Goal: Transaction & Acquisition: Purchase product/service

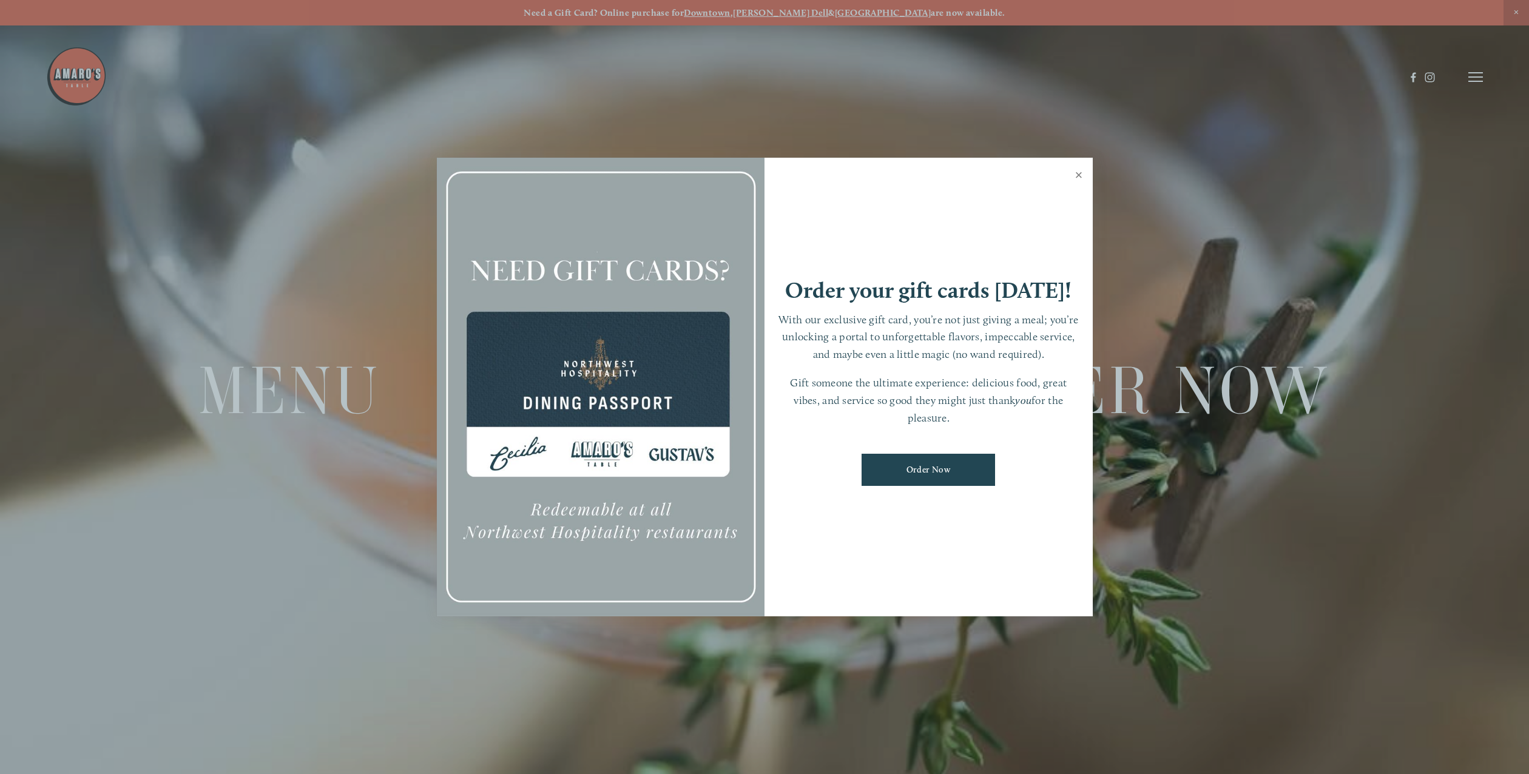
click at [1081, 171] on link "Close" at bounding box center [1080, 177] width 24 height 34
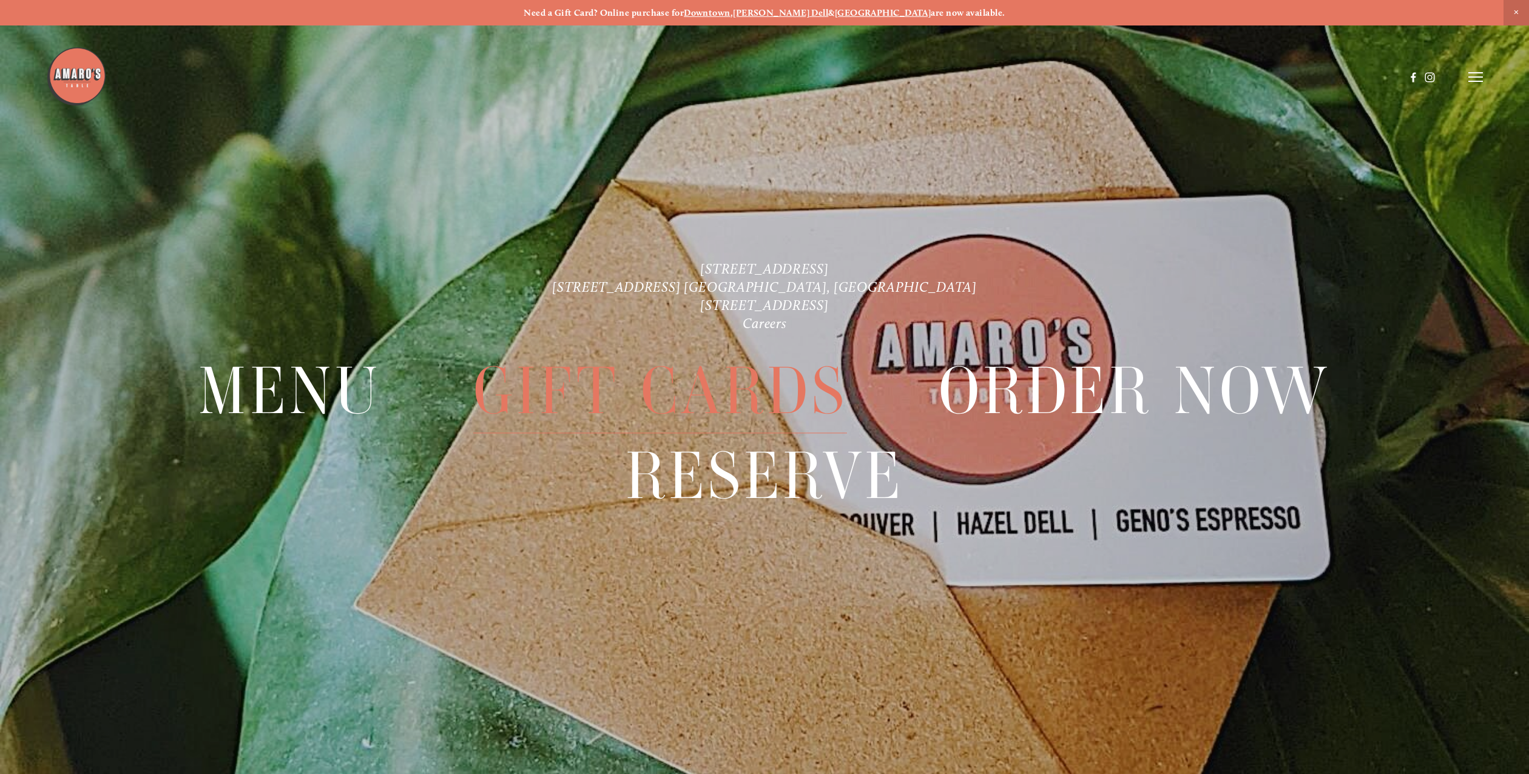
click at [685, 390] on span "Gift Cards" at bounding box center [660, 391] width 374 height 84
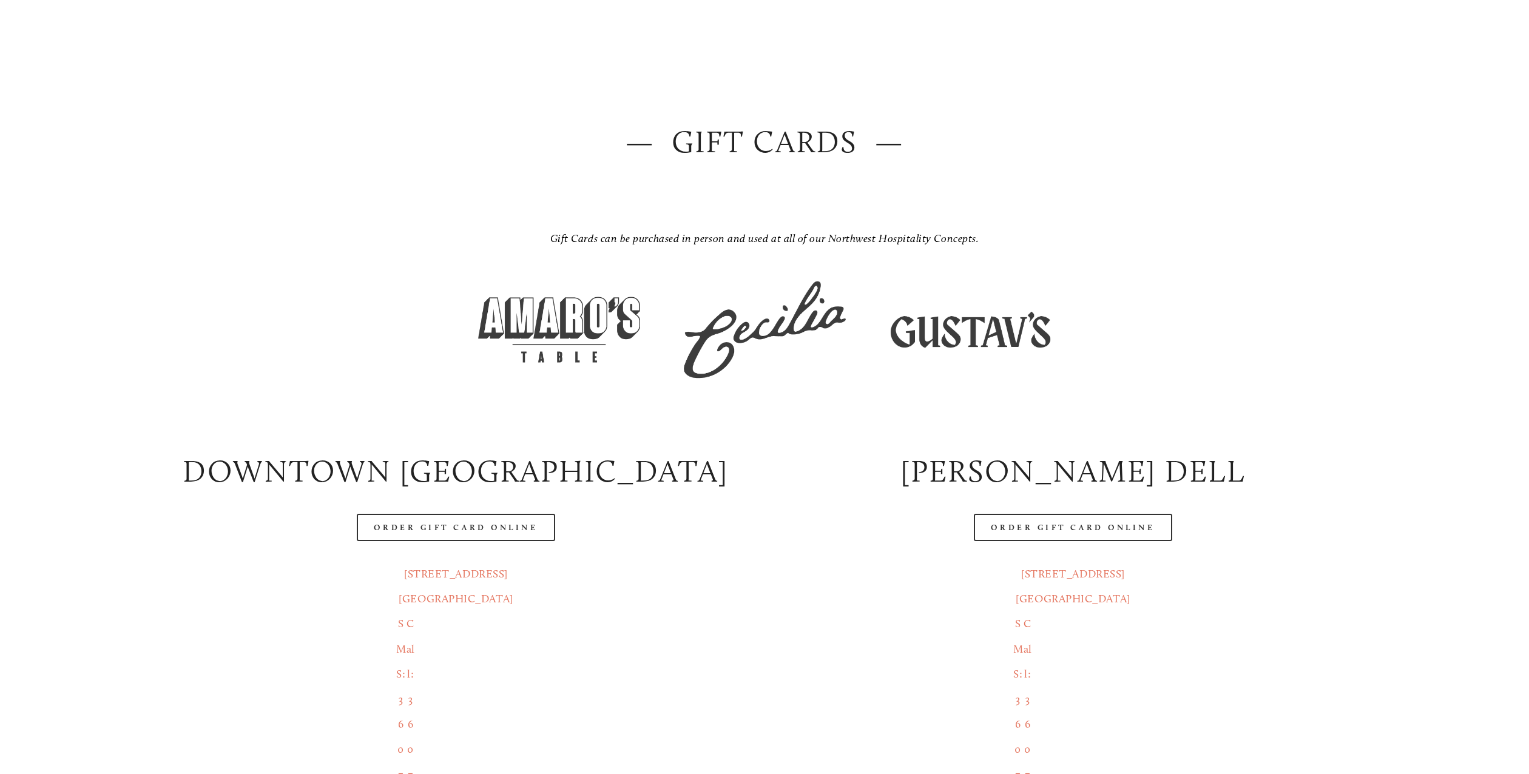
scroll to position [131, 0]
click at [527, 526] on link "Order Gift Card Online" at bounding box center [456, 525] width 198 height 27
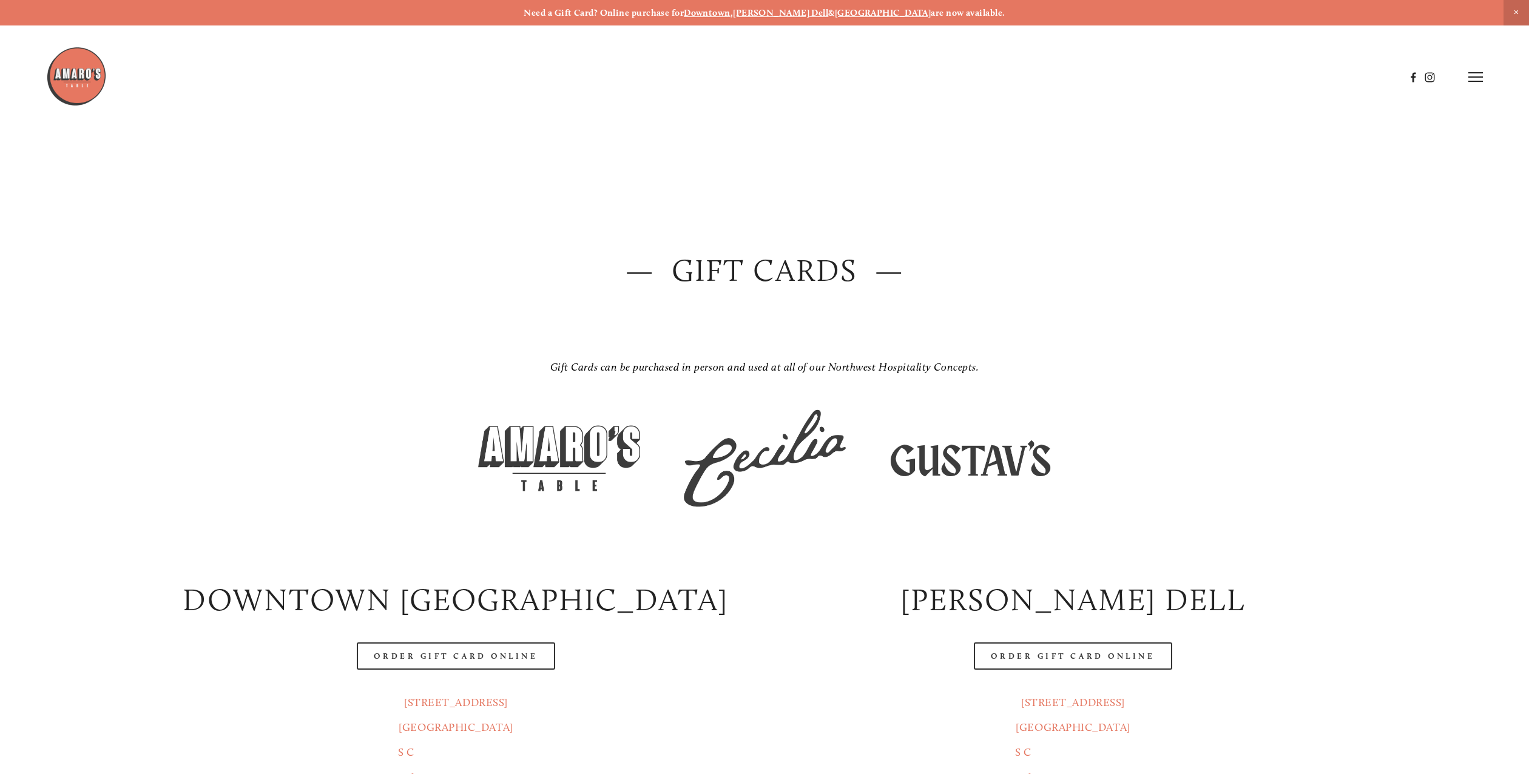
click at [609, 449] on img at bounding box center [559, 459] width 185 height 116
click at [84, 76] on img at bounding box center [76, 76] width 61 height 61
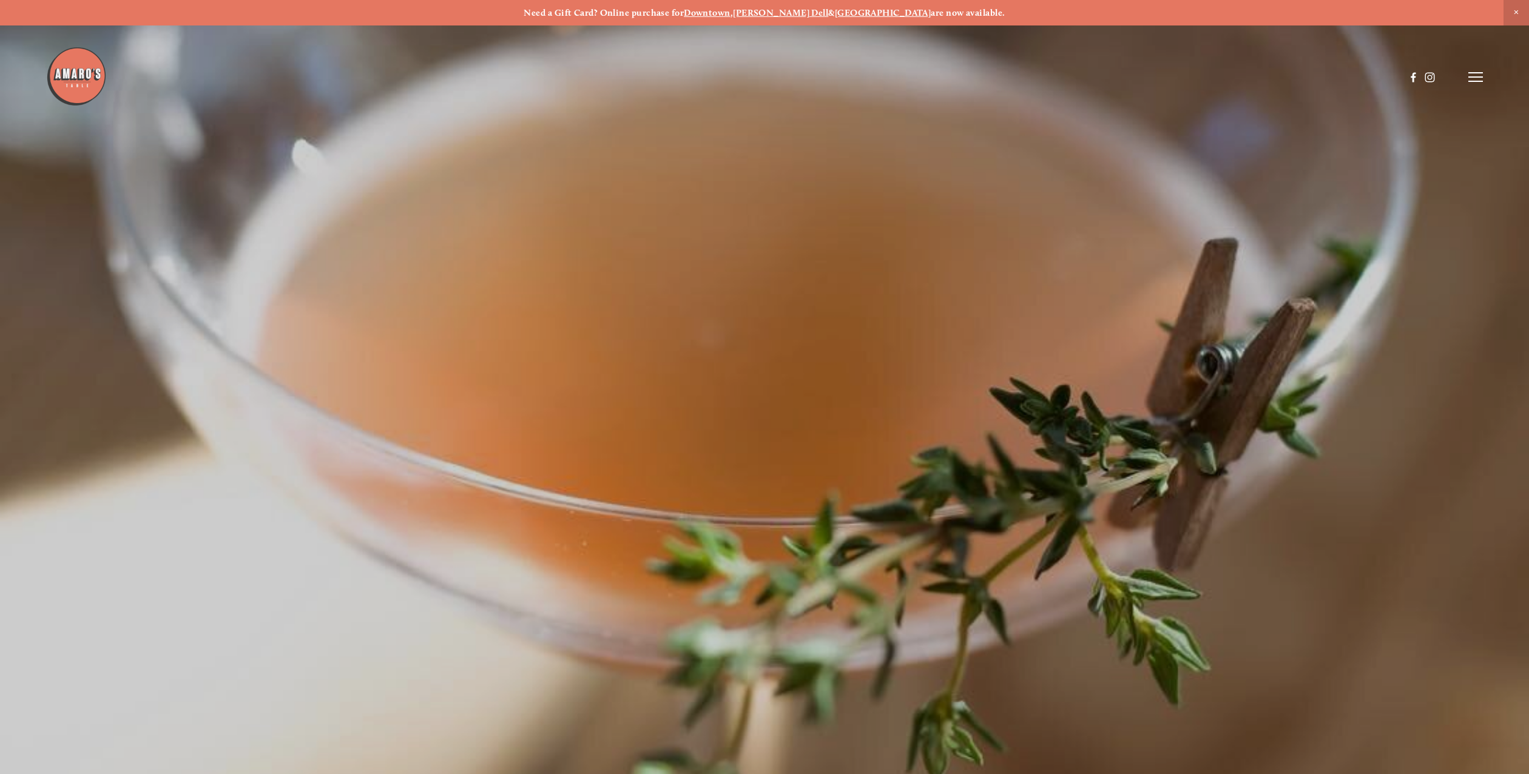
scroll to position [25, 0]
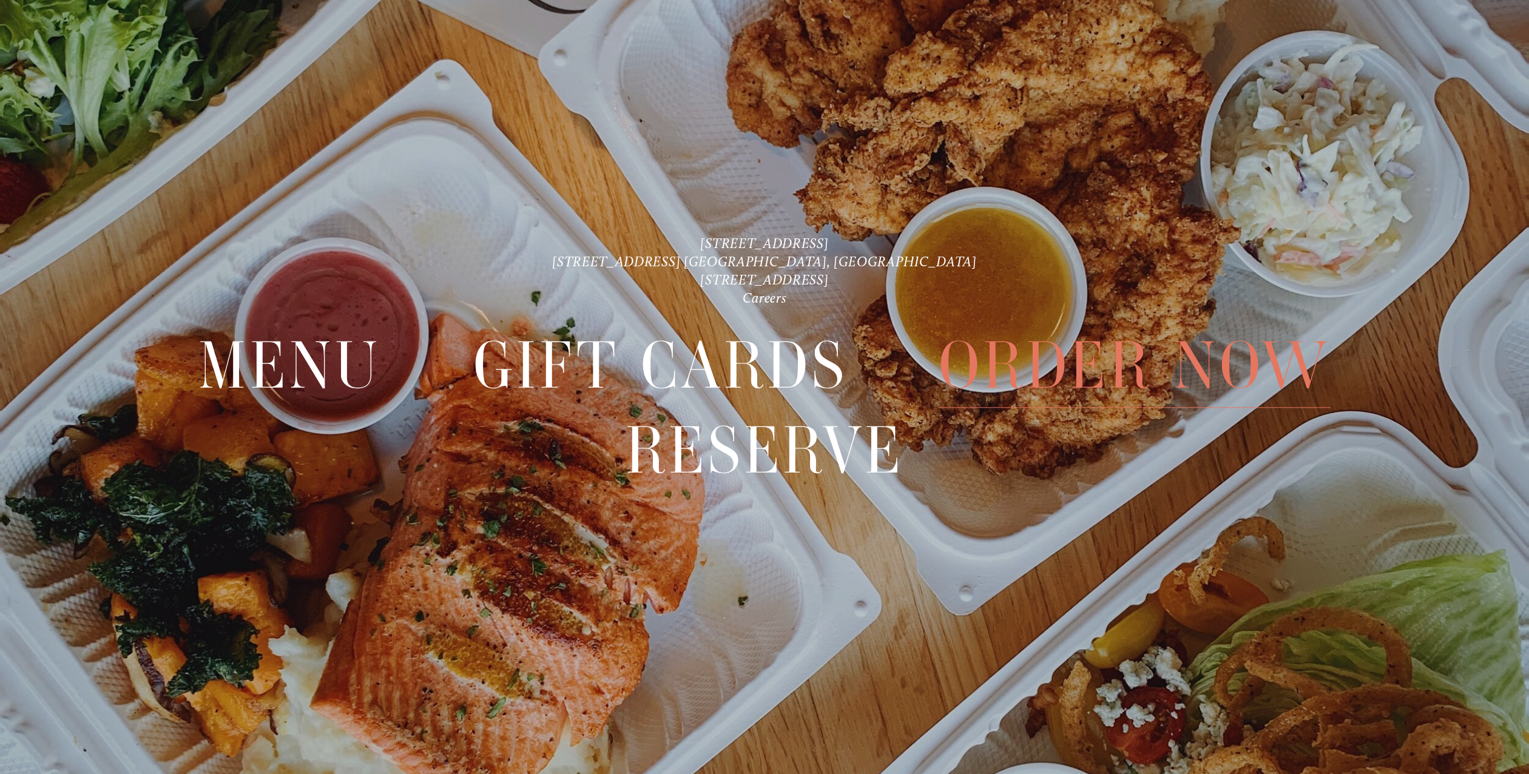
click at [1002, 357] on span "Order Now" at bounding box center [1135, 365] width 392 height 84
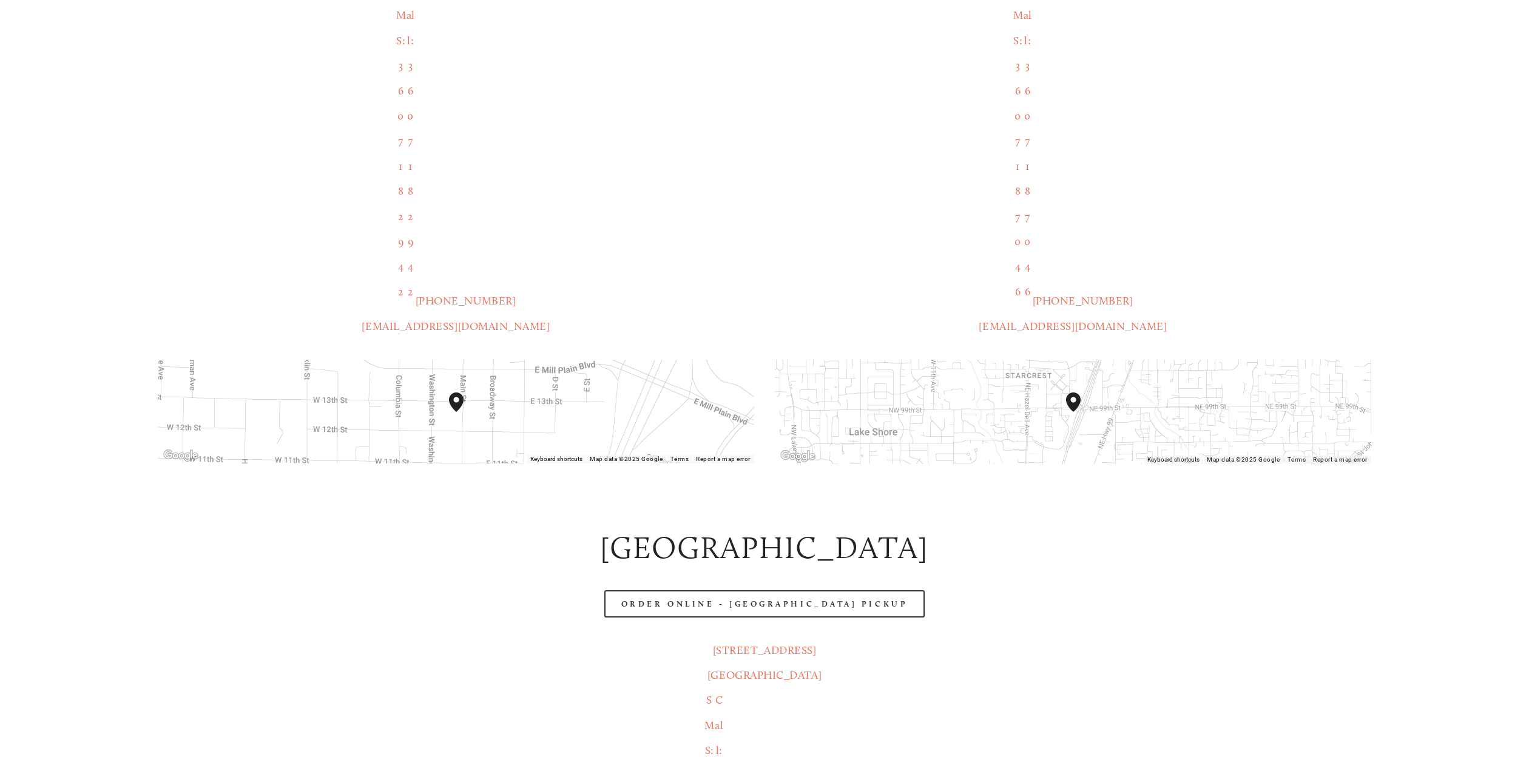
scroll to position [582, 0]
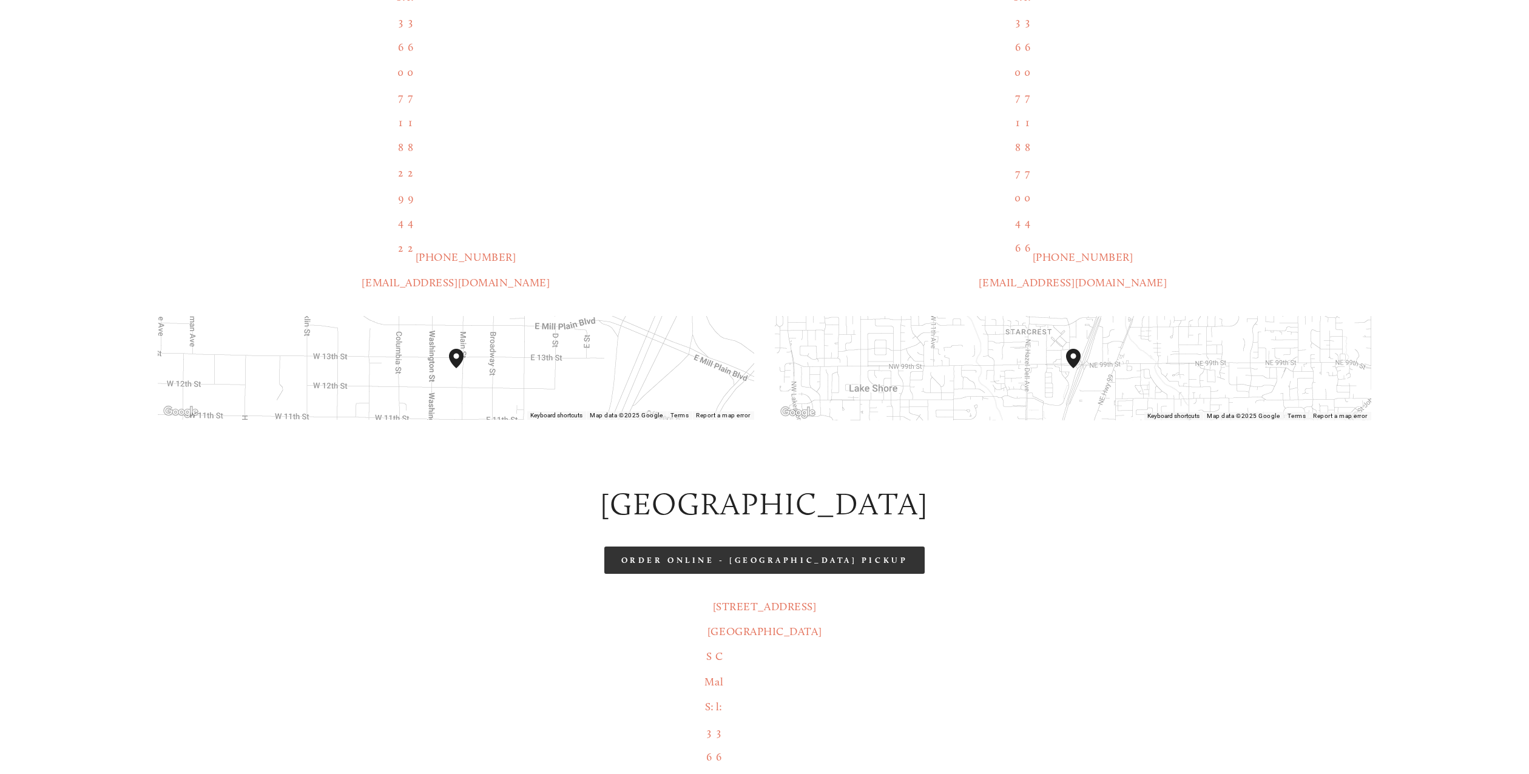
click at [705, 547] on link "Order Online - [GEOGRAPHIC_DATA] Pickup" at bounding box center [764, 560] width 320 height 27
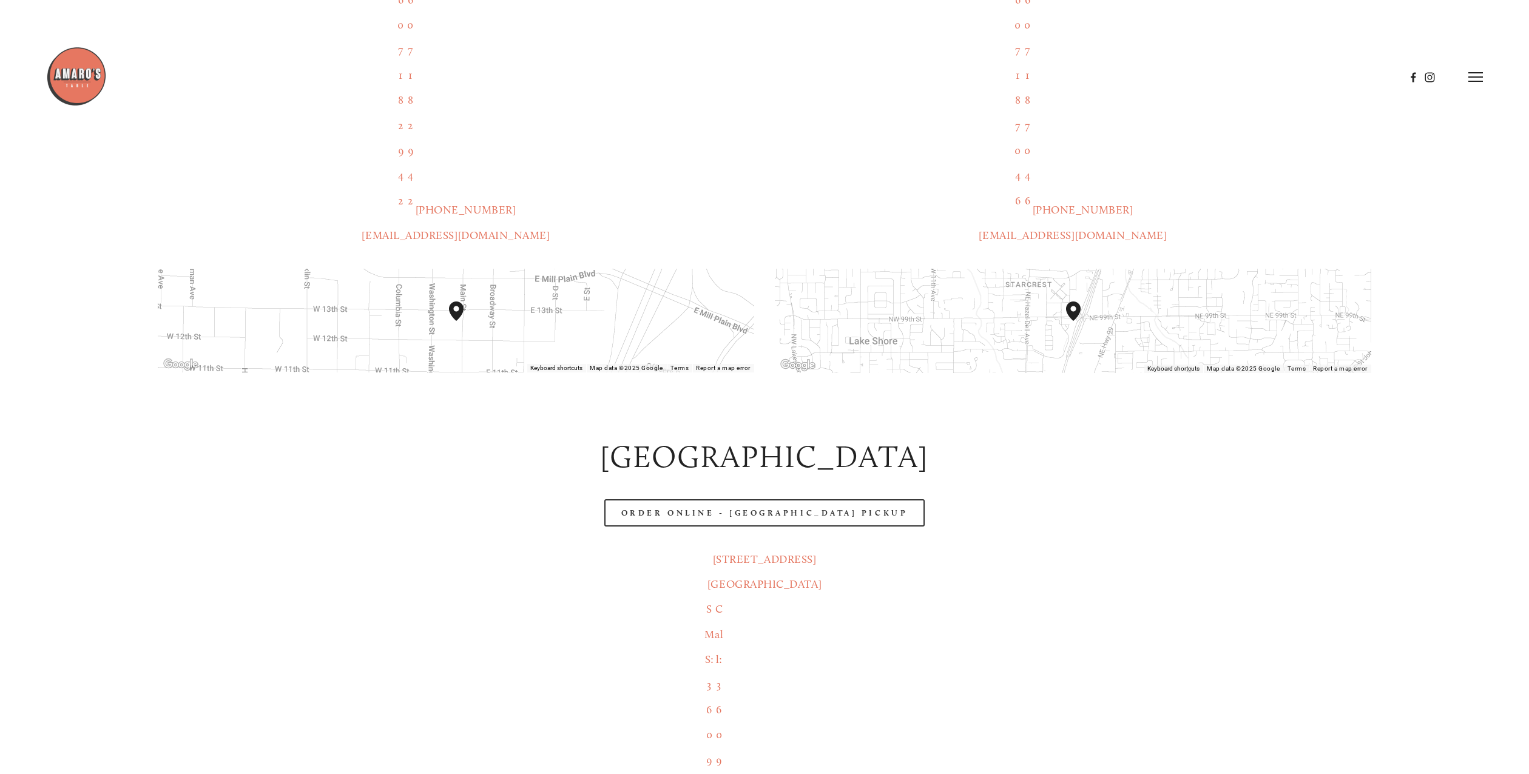
scroll to position [0, 0]
